Goal: Communication & Community: Connect with others

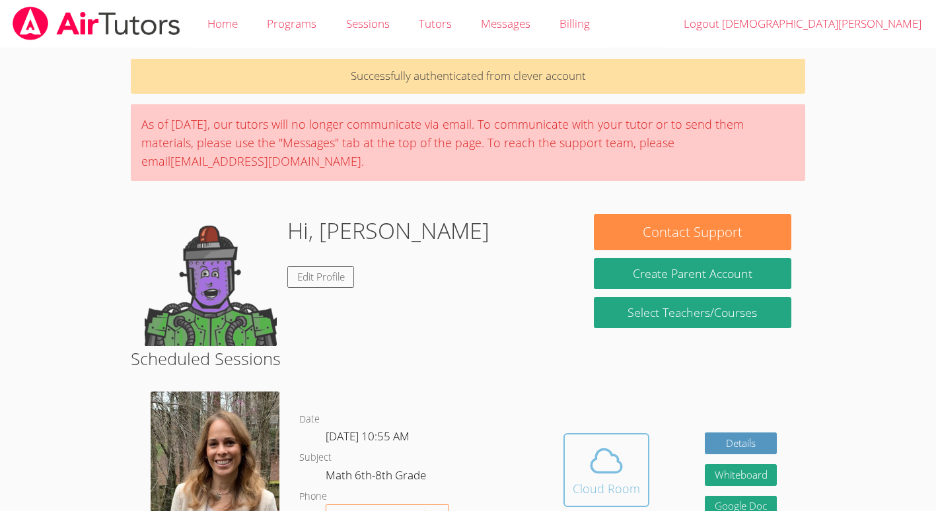
click at [617, 449] on icon at bounding box center [606, 460] width 30 height 23
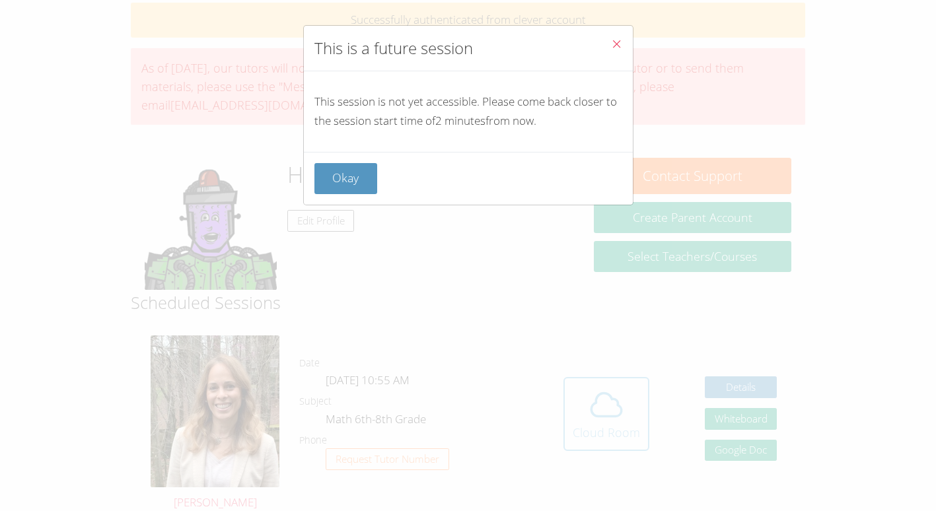
scroll to position [57, 0]
click at [345, 165] on button "Okay" at bounding box center [345, 178] width 63 height 31
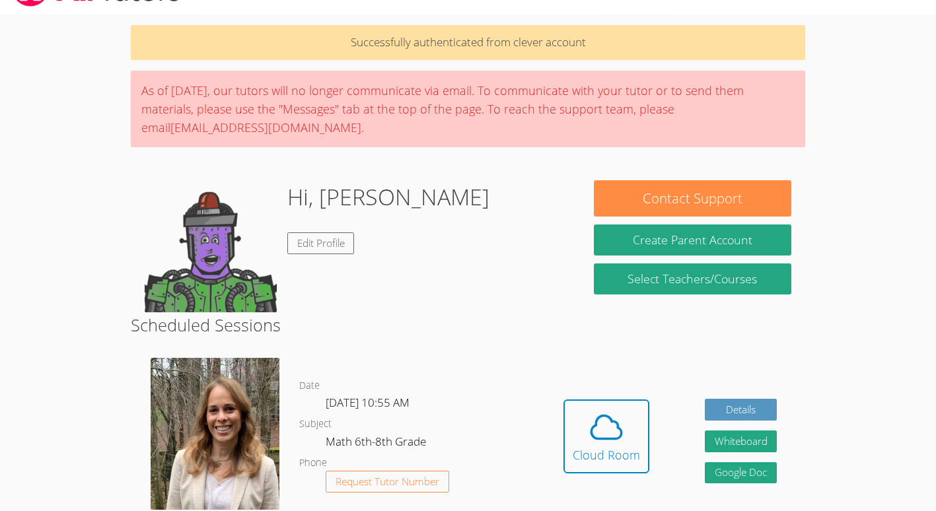
scroll to position [0, 0]
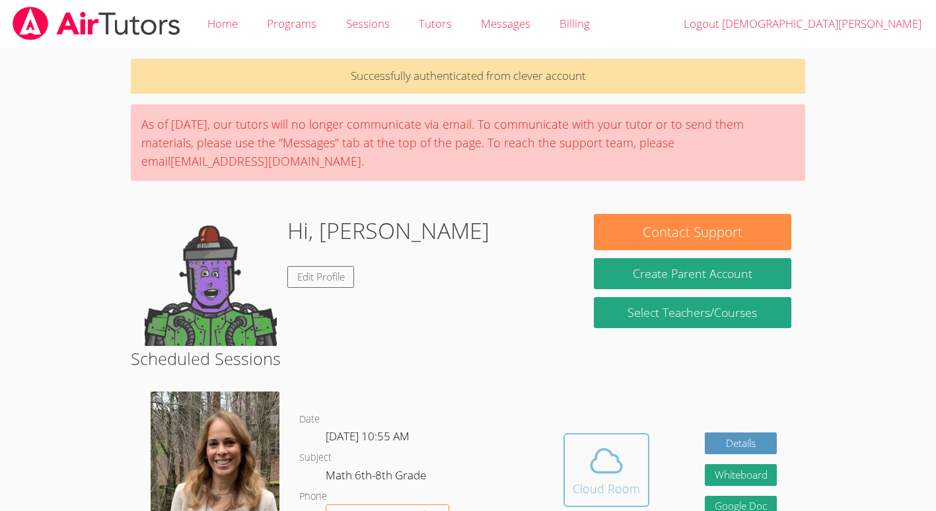
click at [613, 442] on icon at bounding box center [606, 460] width 37 height 37
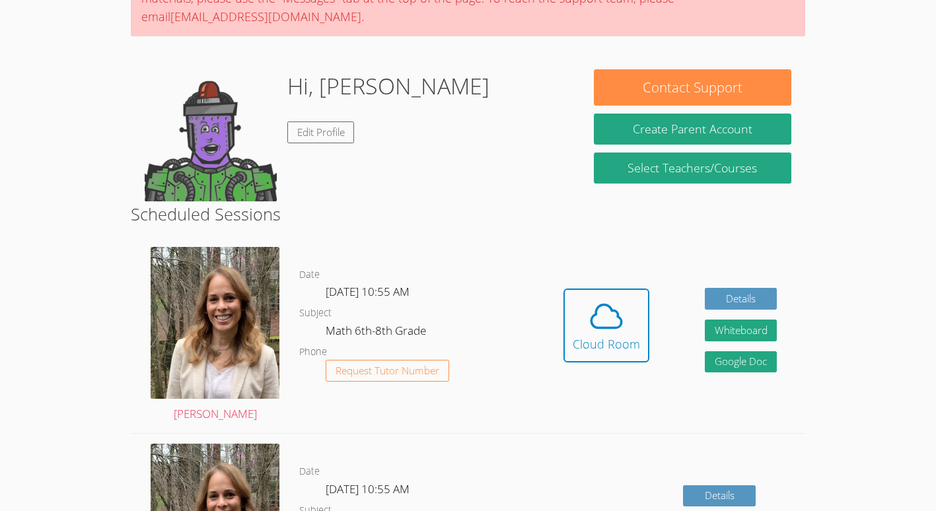
scroll to position [145, 0]
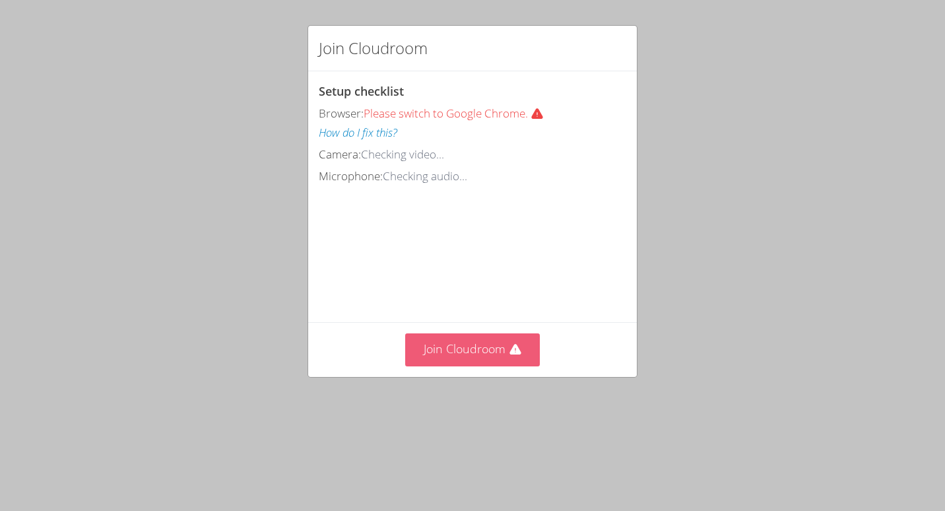
click at [498, 366] on button "Join Cloudroom" at bounding box center [472, 349] width 135 height 32
click at [466, 366] on button "Join Cloudroom" at bounding box center [472, 349] width 135 height 32
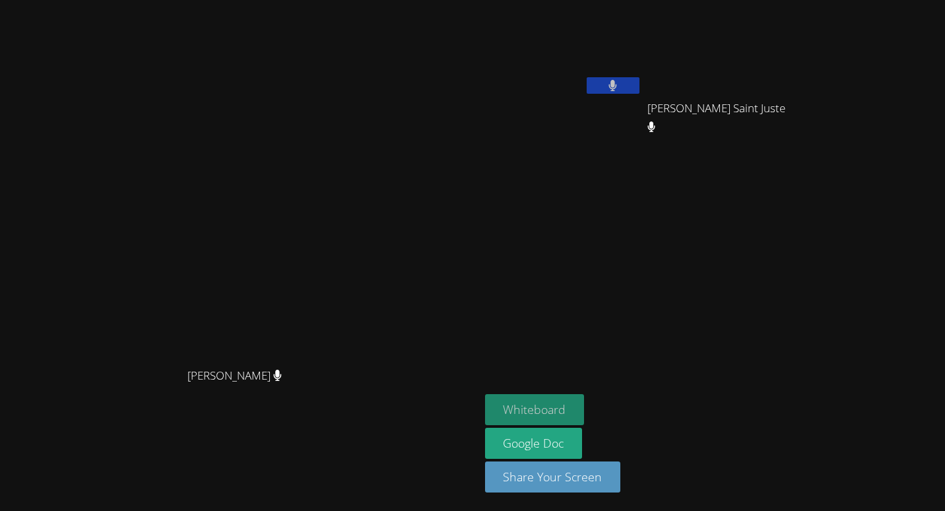
click at [585, 405] on button "Whiteboard" at bounding box center [535, 409] width 100 height 31
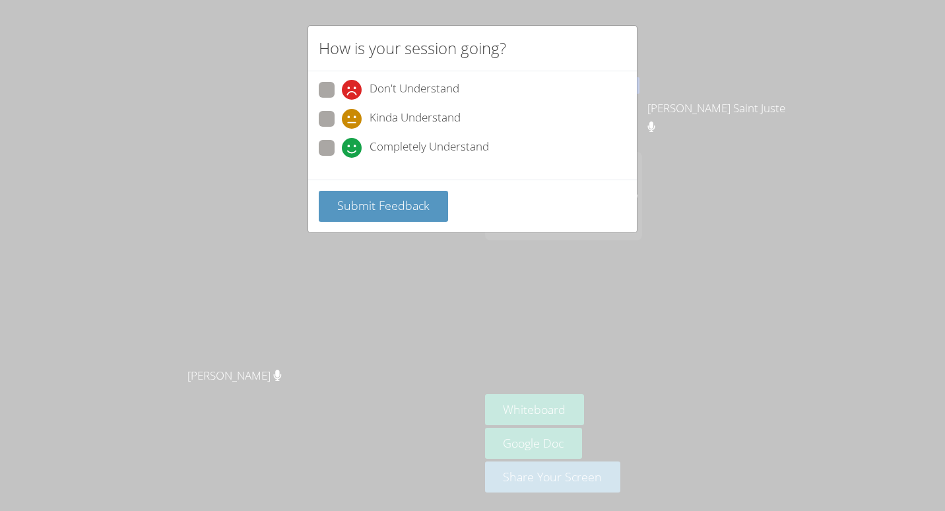
click at [402, 150] on span "Completely Understand" at bounding box center [430, 148] width 120 height 20
click at [353, 150] on input "Completely Understand" at bounding box center [347, 145] width 11 height 11
radio input "true"
click at [393, 195] on button "Submit Feedback" at bounding box center [383, 206] width 129 height 31
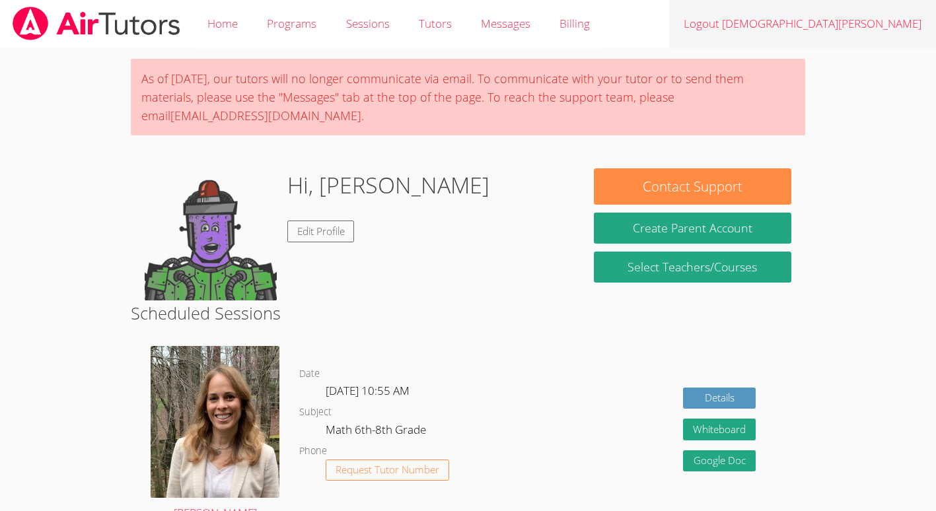
click at [868, 26] on link "Logout Christ Cassie" at bounding box center [802, 24] width 267 height 48
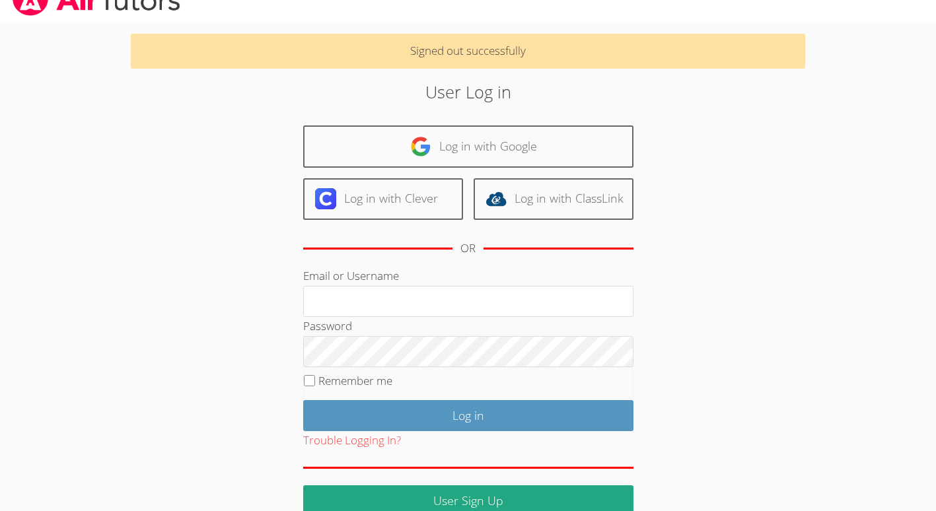
scroll to position [50, 0]
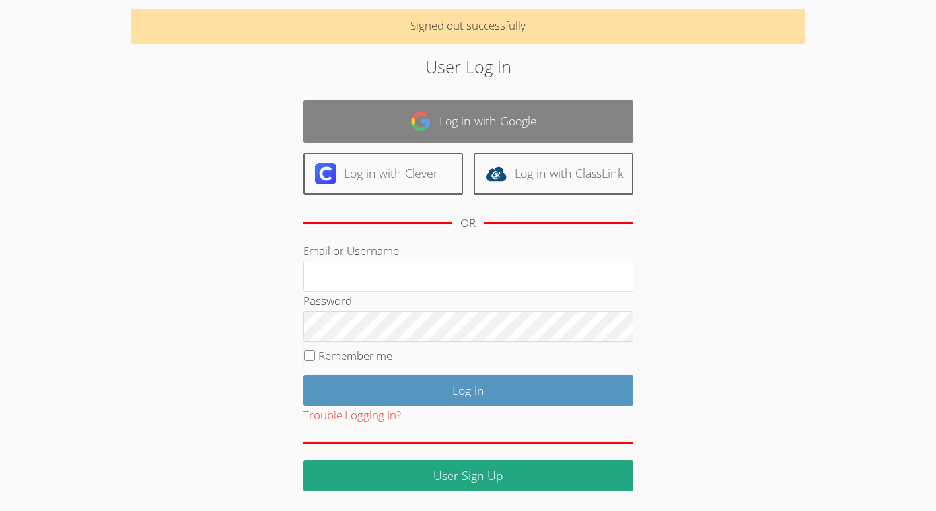
click at [561, 123] on link "Log in with Google" at bounding box center [468, 121] width 330 height 42
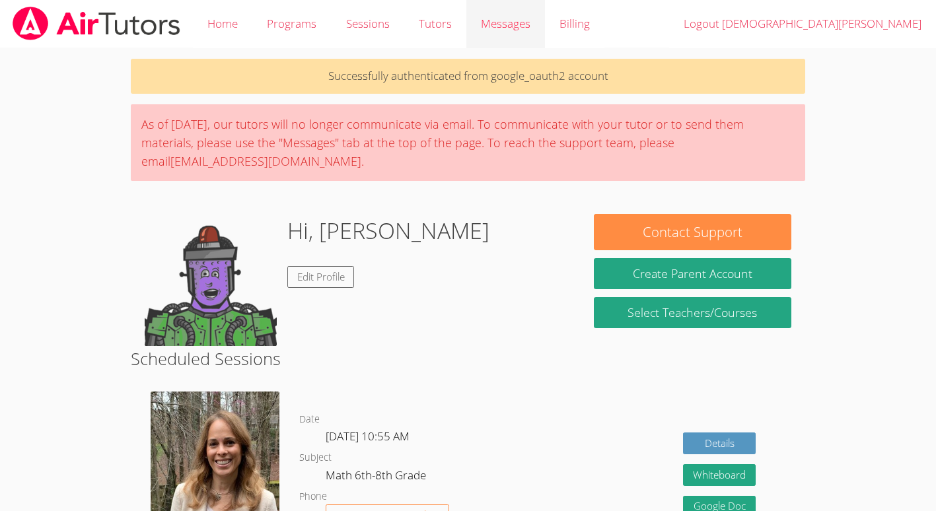
click at [506, 27] on span "Messages" at bounding box center [506, 23] width 50 height 15
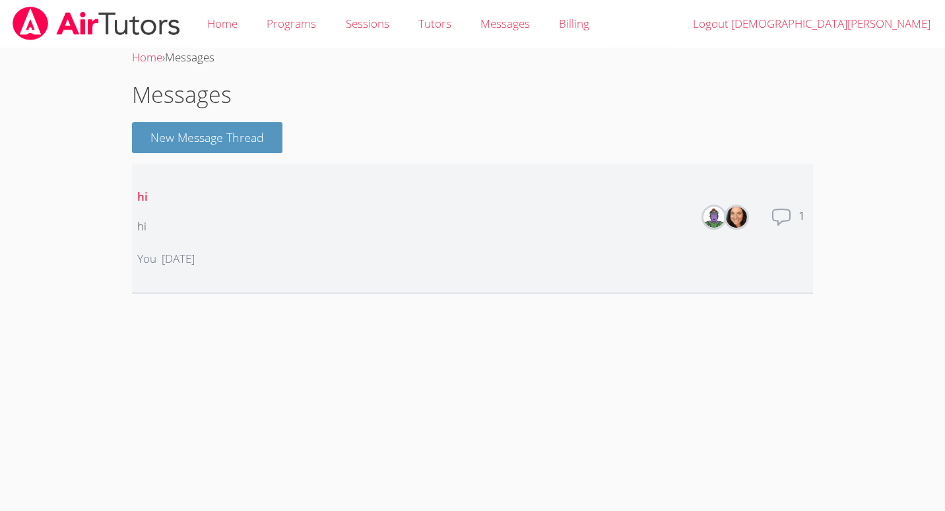
click at [168, 196] on p "hi" at bounding box center [165, 197] width 57 height 19
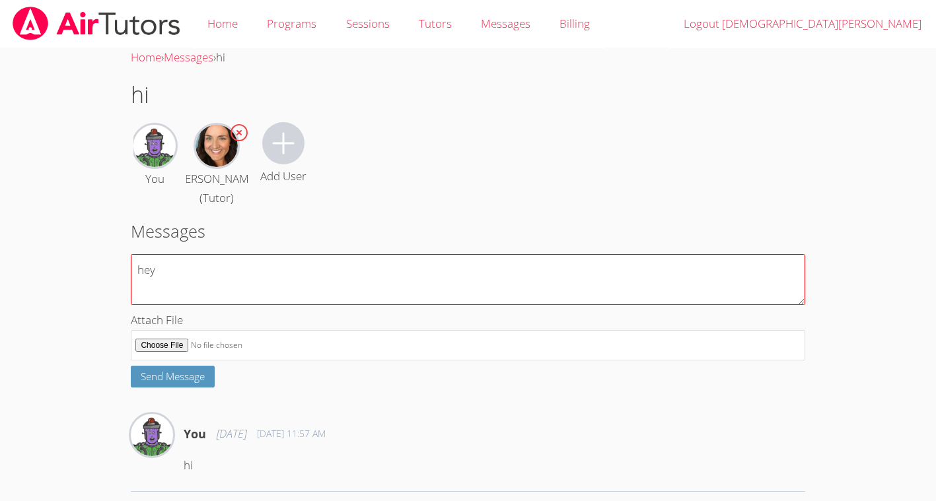
click at [255, 264] on textarea "hey" at bounding box center [467, 279] width 673 height 51
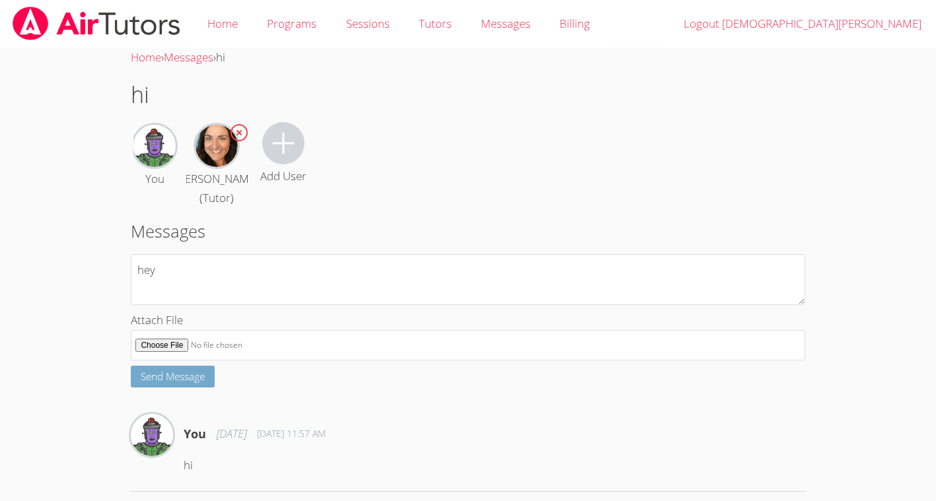
type textarea "hey"
click at [182, 373] on span "Send Message" at bounding box center [173, 376] width 64 height 13
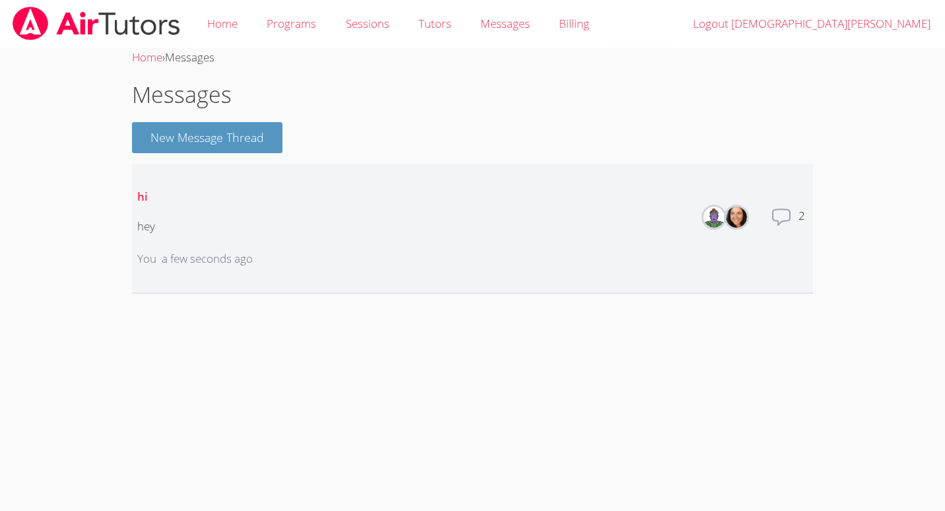
click at [743, 213] on img at bounding box center [736, 217] width 21 height 21
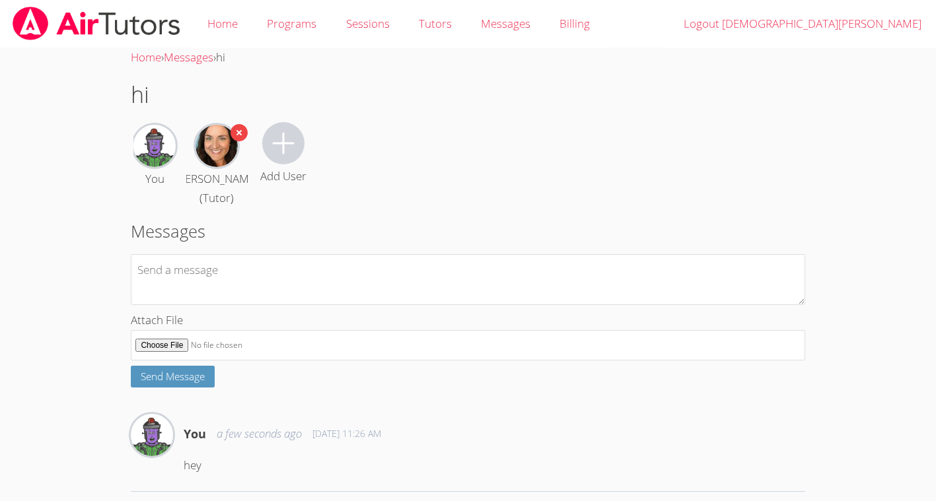
scroll to position [120, 0]
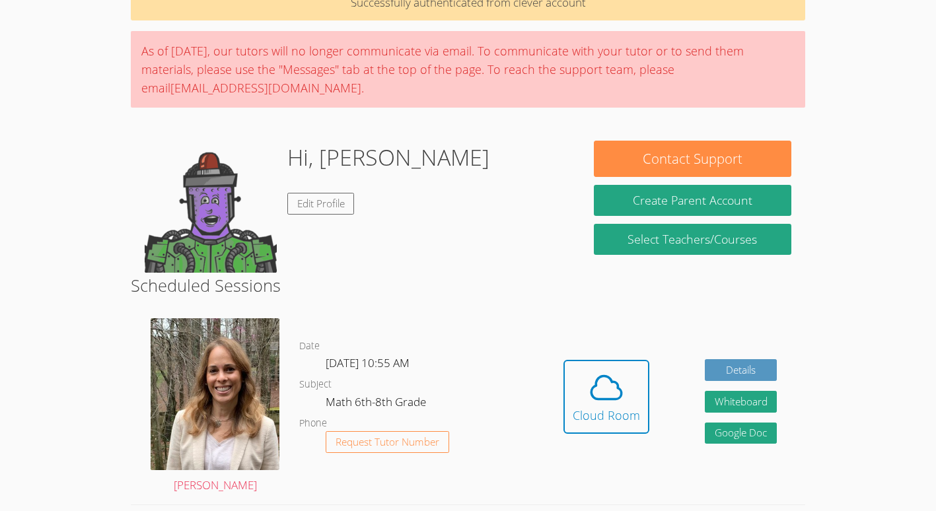
scroll to position [18, 0]
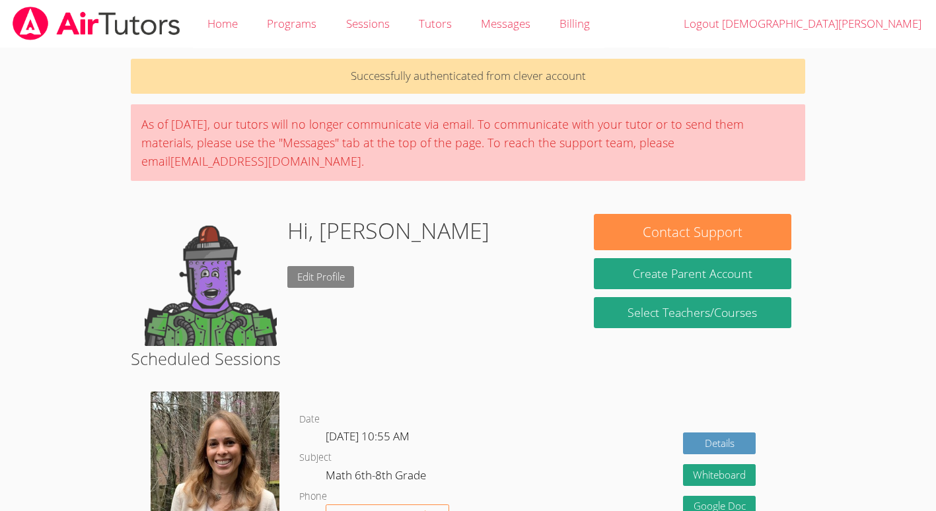
click at [318, 271] on link "Edit Profile" at bounding box center [320, 277] width 67 height 22
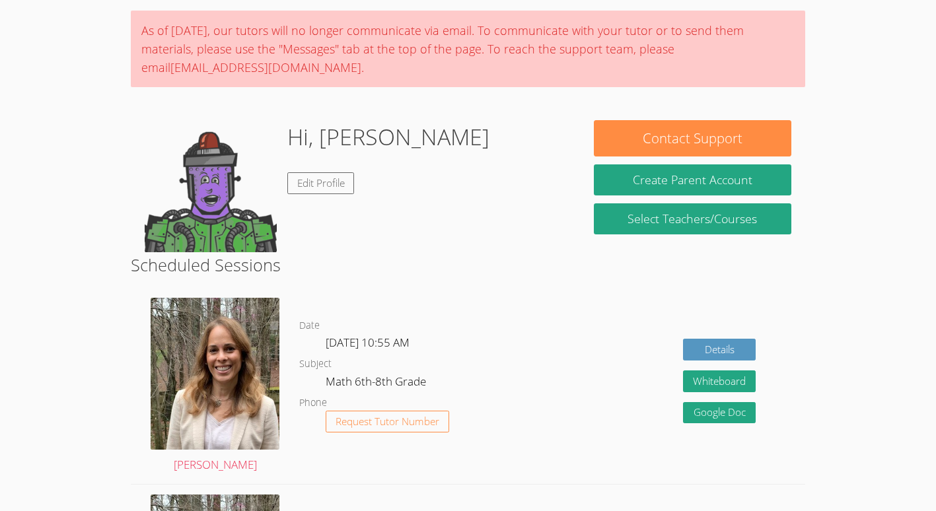
scroll to position [94, 0]
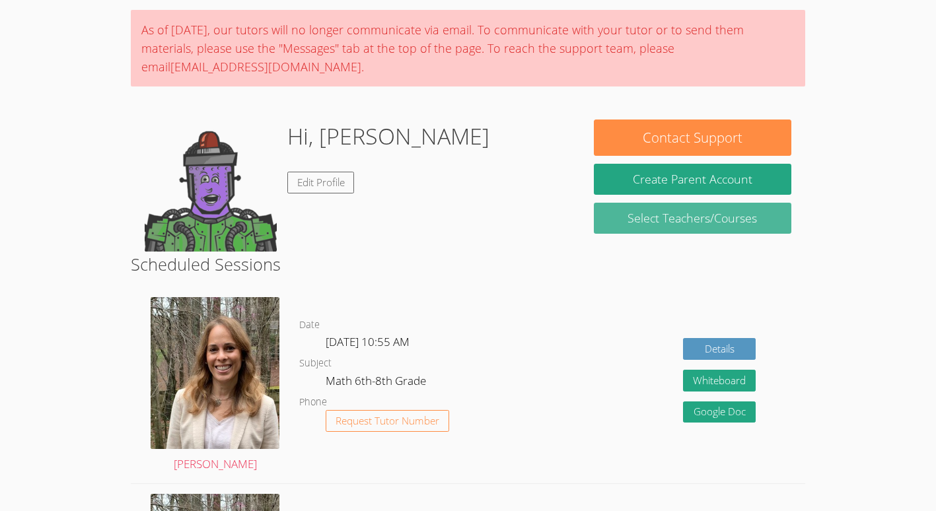
click at [664, 230] on link "Select Teachers/Courses" at bounding box center [692, 218] width 197 height 31
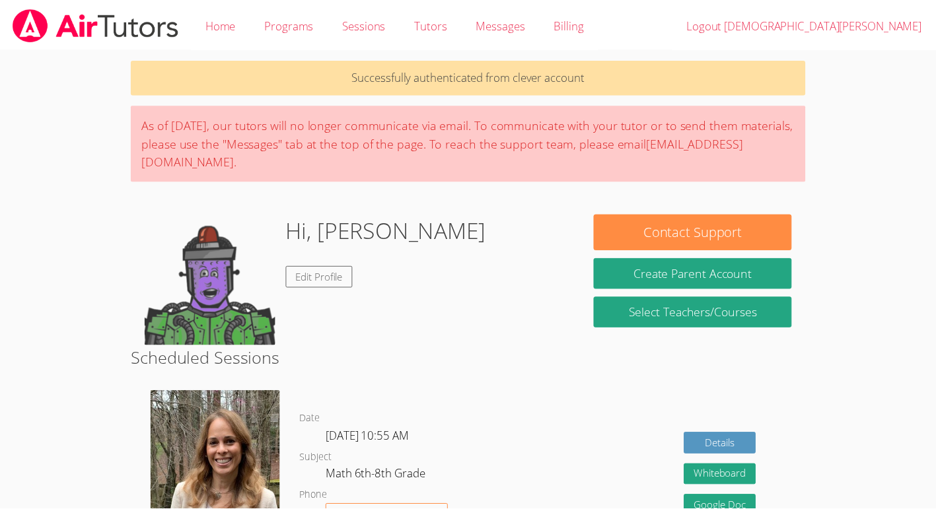
scroll to position [94, 0]
